Goal: Task Accomplishment & Management: Complete application form

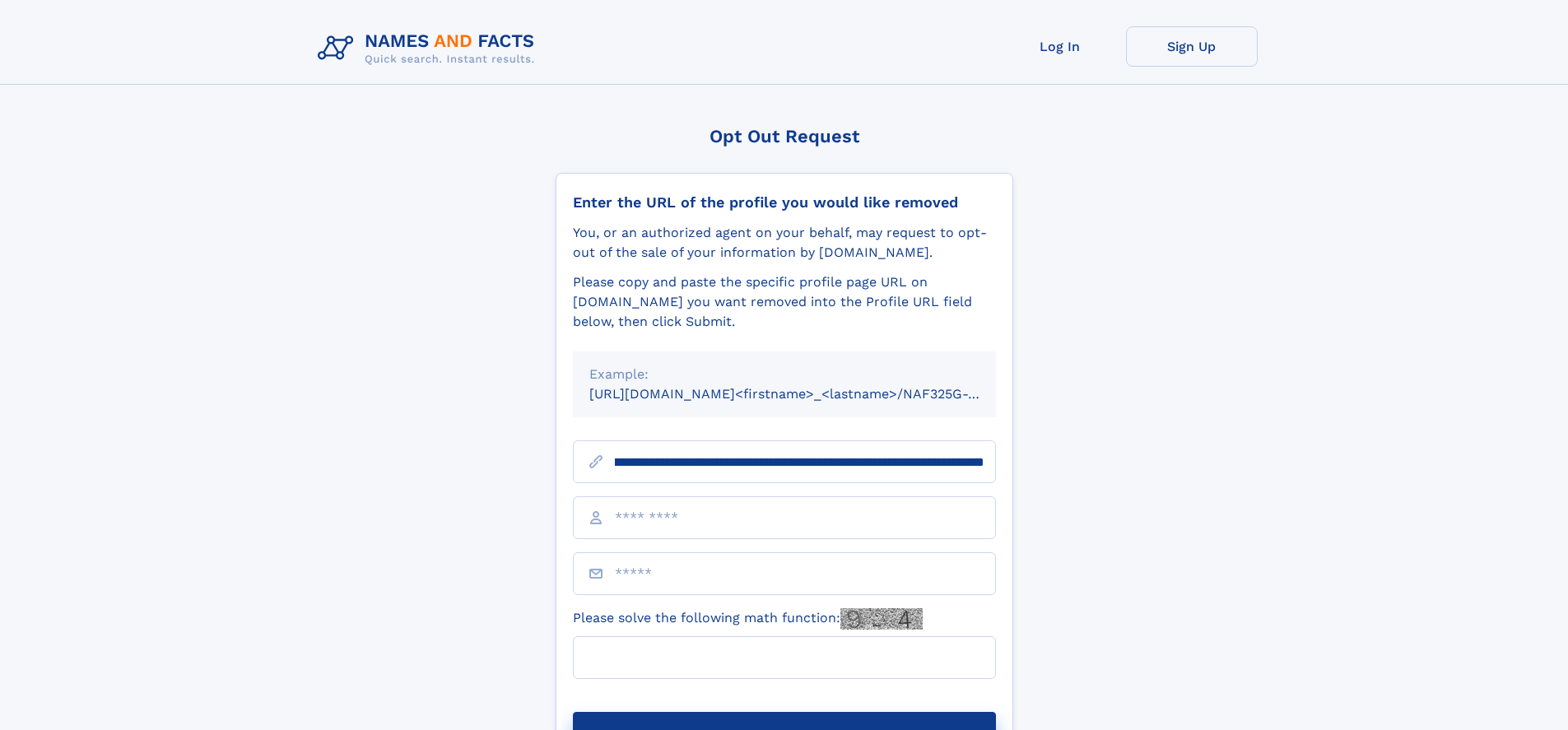
scroll to position [0, 186]
type input "**********"
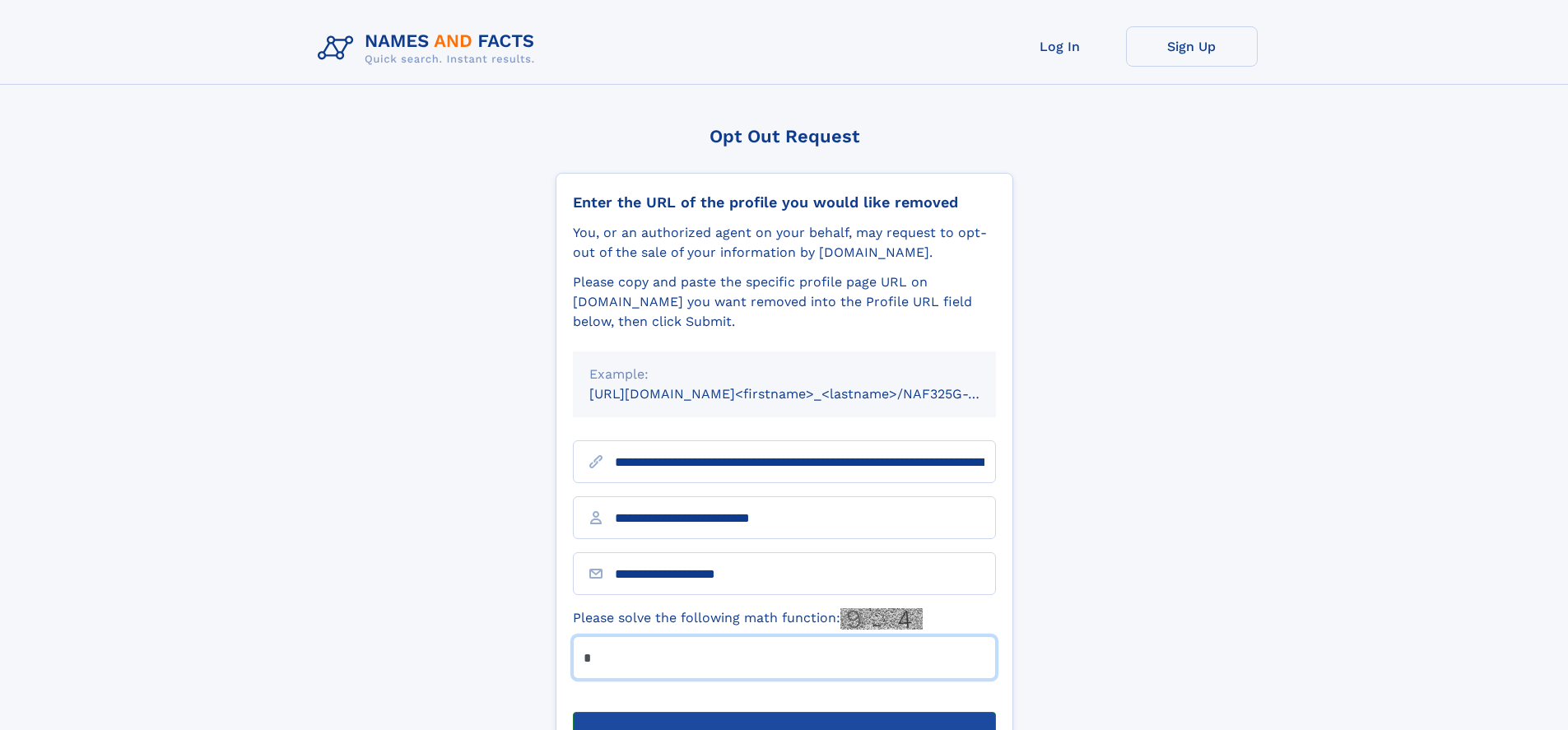
type input "*"
click at [784, 713] on button "Submit Opt Out Request" at bounding box center [784, 739] width 423 height 53
